Goal: Task Accomplishment & Management: Manage account settings

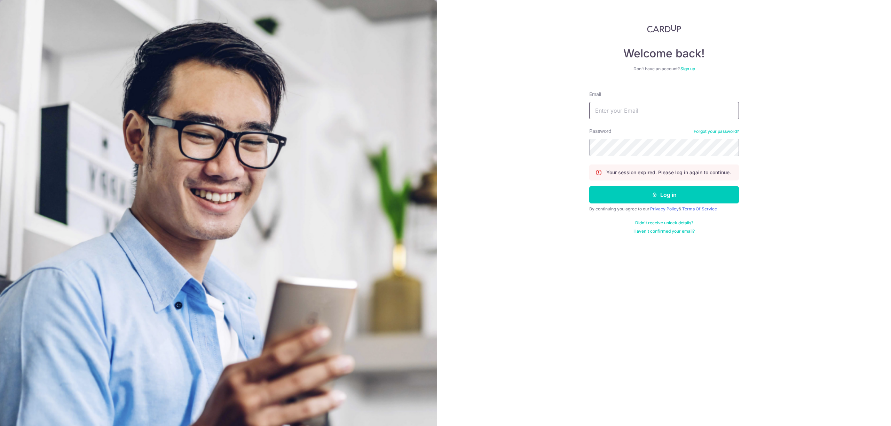
drag, startPoint x: 624, startPoint y: 107, endPoint x: 627, endPoint y: 111, distance: 5.4
click at [624, 107] on input "Email" at bounding box center [664, 110] width 150 height 17
type input "[EMAIL_ADDRESS][DOMAIN_NAME]"
click at [589, 186] on button "Log in" at bounding box center [664, 194] width 150 height 17
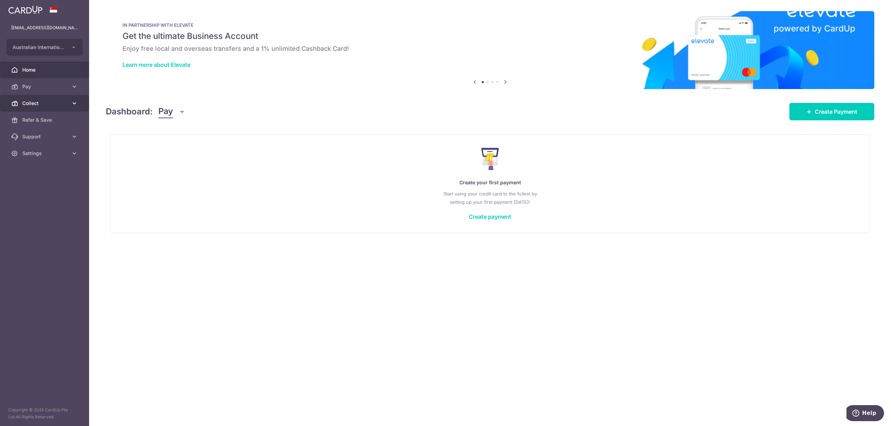
click at [36, 101] on span "Collect" at bounding box center [45, 103] width 46 height 7
click at [44, 152] on span "Payment Requests" at bounding box center [45, 153] width 46 height 7
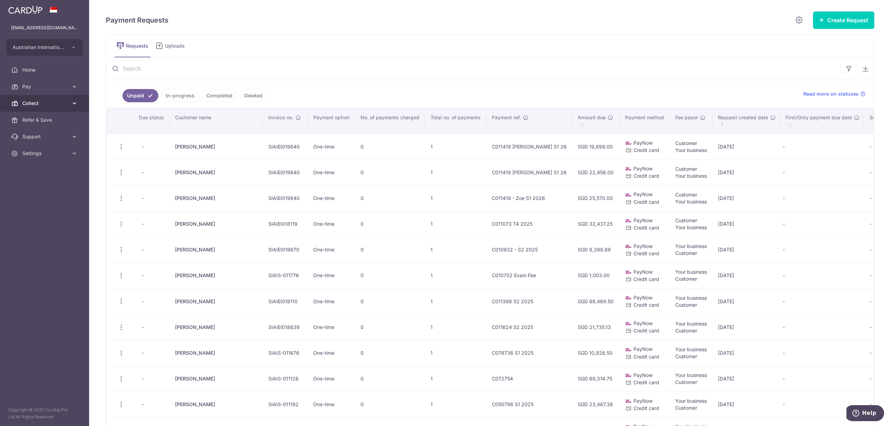
click at [24, 104] on span "Collect" at bounding box center [45, 103] width 46 height 7
click at [31, 118] on span "Dashboard" at bounding box center [45, 120] width 46 height 7
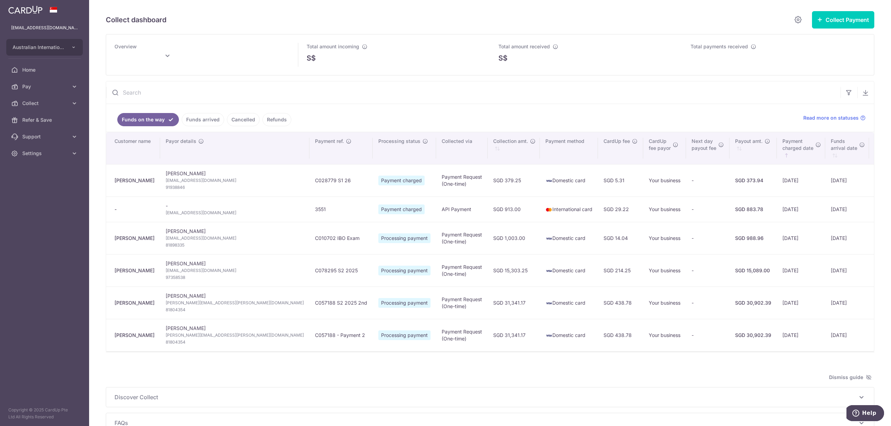
click at [211, 120] on link "Funds arrived" at bounding box center [203, 119] width 42 height 13
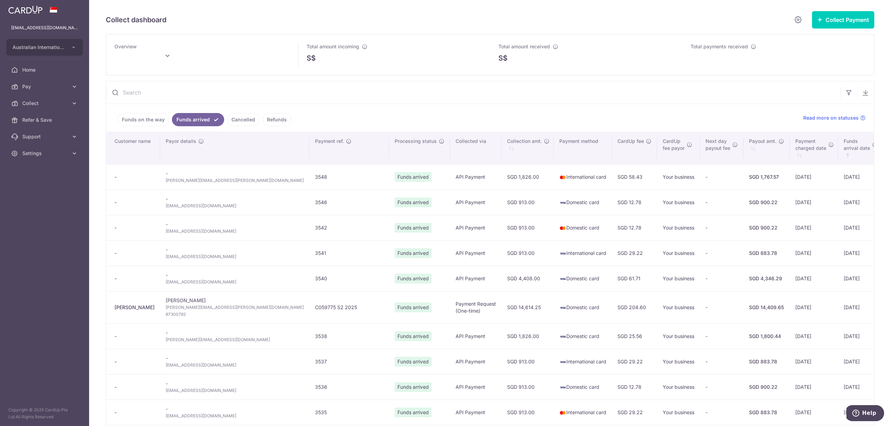
type input "[DATE]"
drag, startPoint x: 229, startPoint y: 184, endPoint x: 170, endPoint y: 187, distance: 58.6
click at [170, 187] on td "- [PERSON_NAME][EMAIL_ADDRESS][PERSON_NAME][DOMAIN_NAME]" at bounding box center [234, 176] width 149 height 25
copy span "[PERSON_NAME][EMAIL_ADDRESS][PERSON_NAME][DOMAIN_NAME]"
